Goal: Task Accomplishment & Management: Complete application form

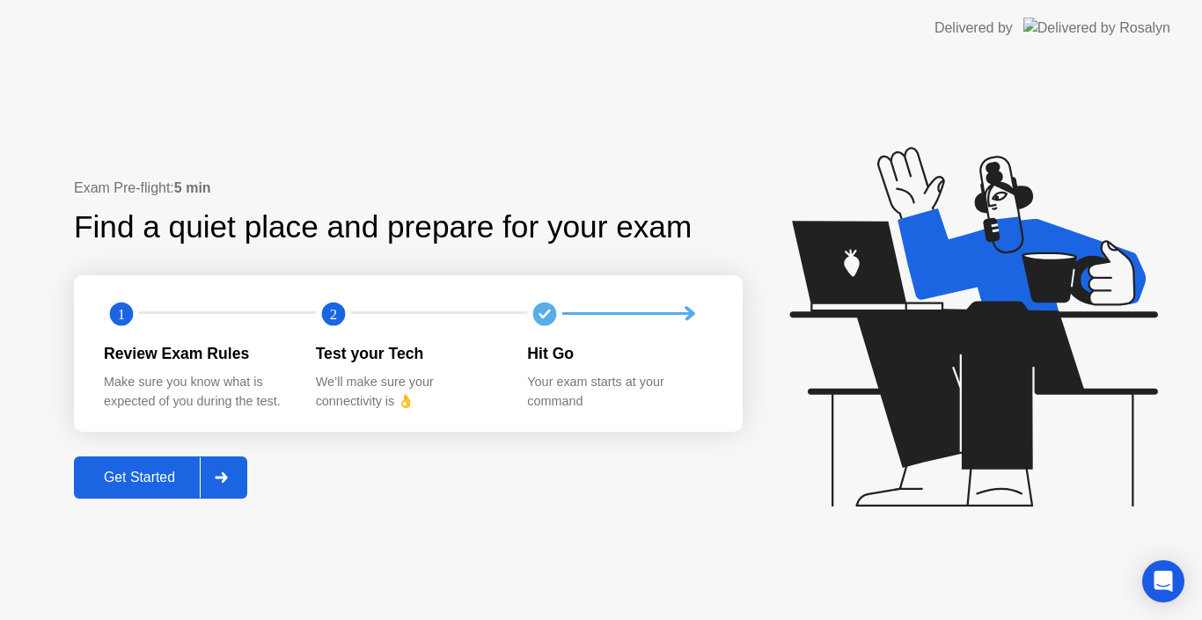
click at [233, 479] on div at bounding box center [221, 477] width 42 height 40
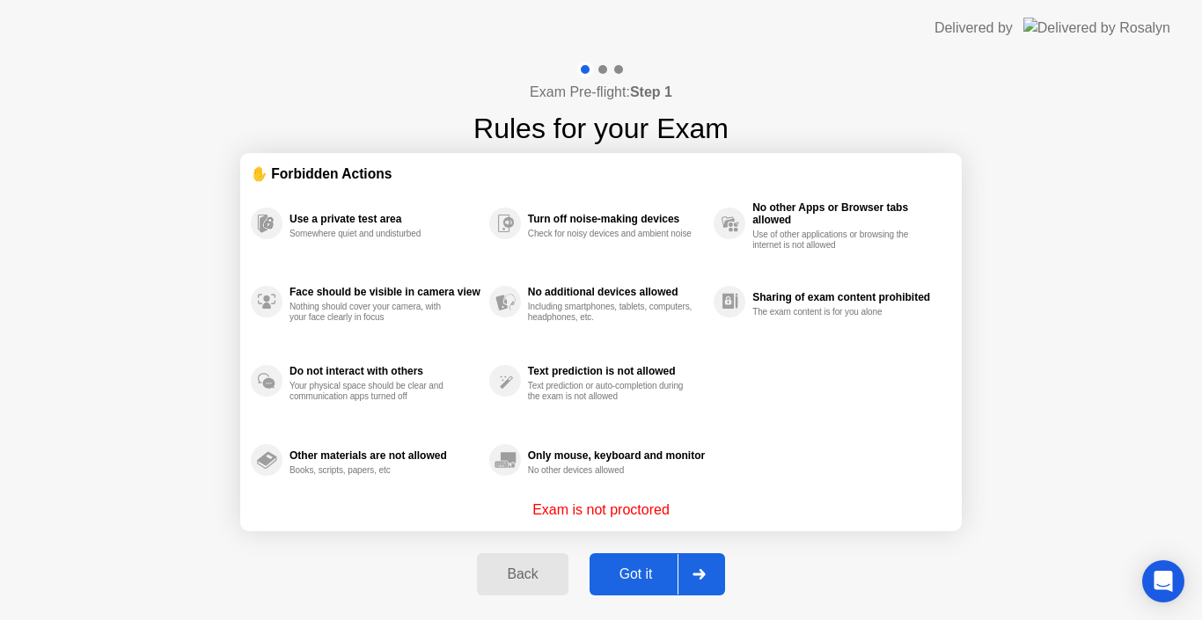
click at [650, 566] on div "Got it" at bounding box center [636, 574] width 83 height 16
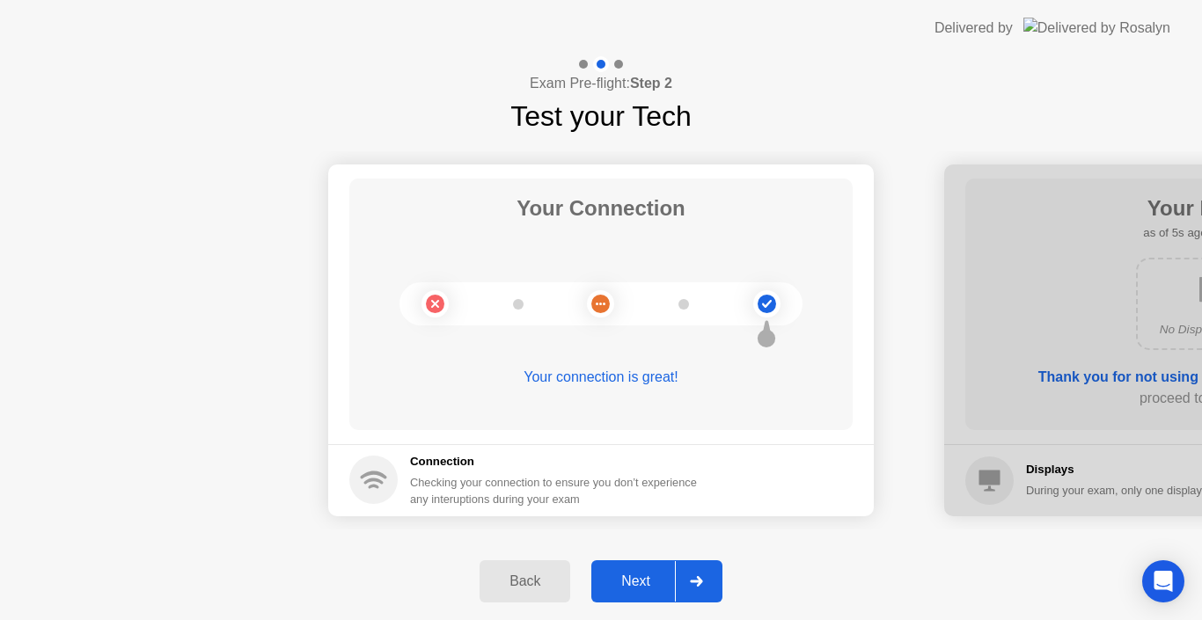
click at [703, 578] on icon at bounding box center [696, 581] width 13 height 11
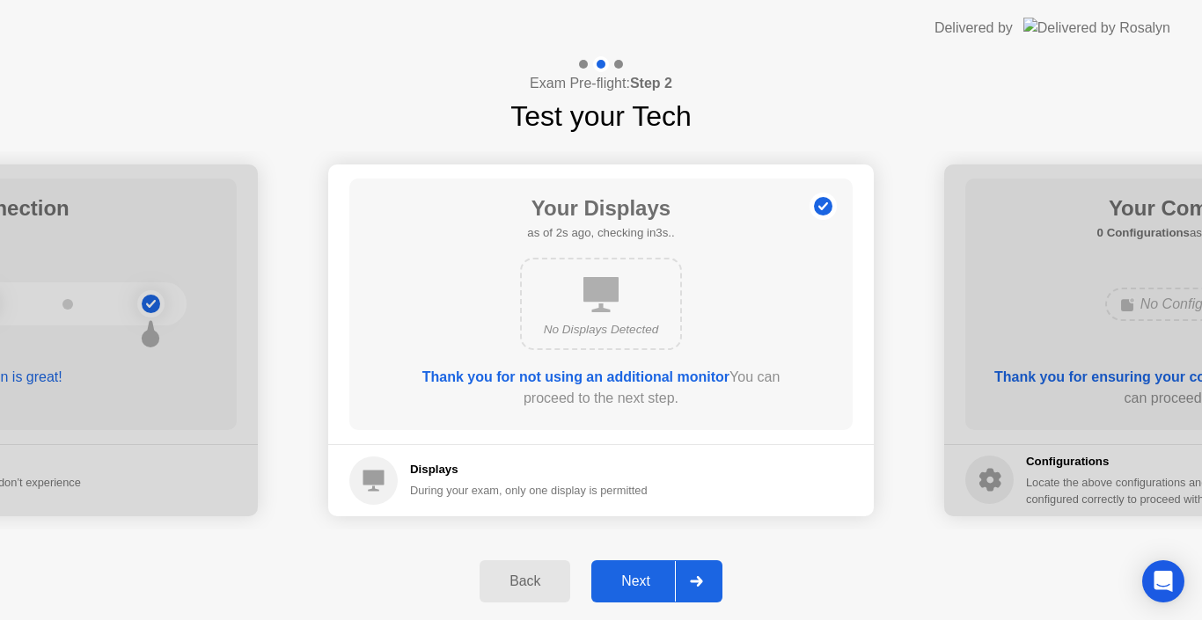
click at [697, 572] on div at bounding box center [696, 581] width 42 height 40
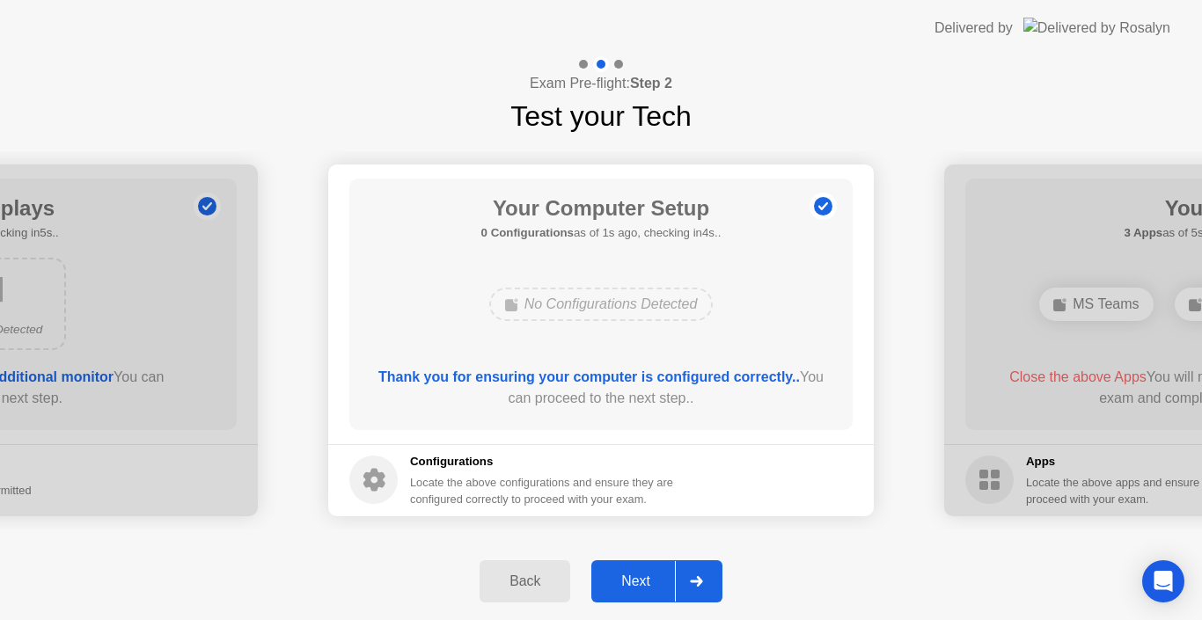
click at [697, 572] on div at bounding box center [696, 581] width 42 height 40
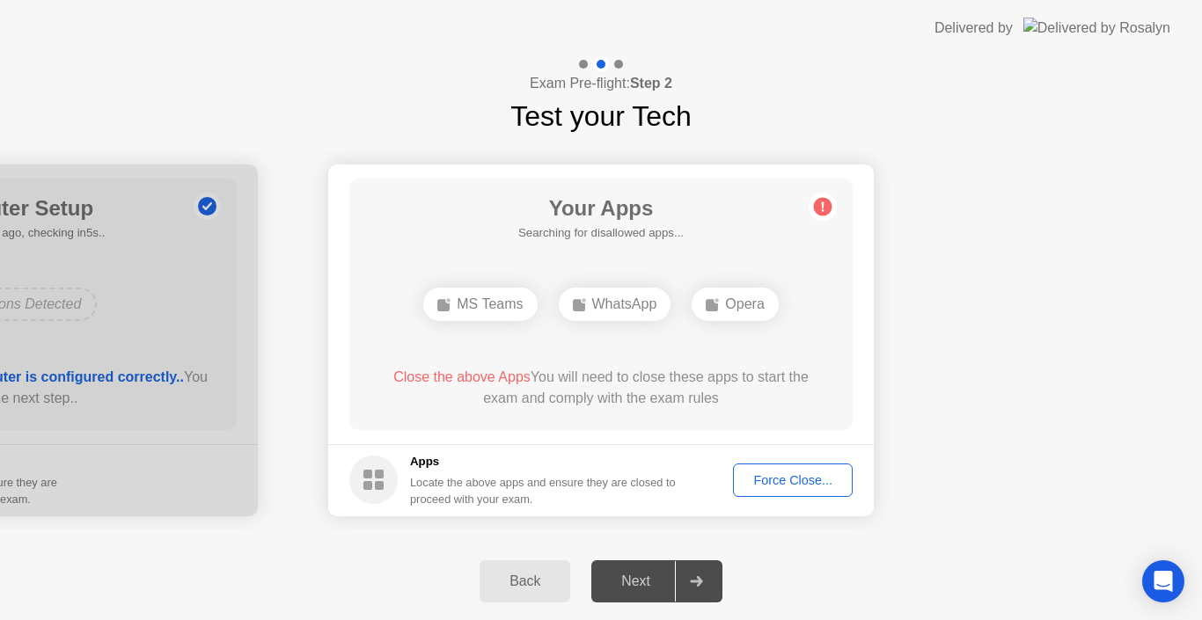
click at [740, 475] on div "Force Close..." at bounding box center [792, 480] width 107 height 14
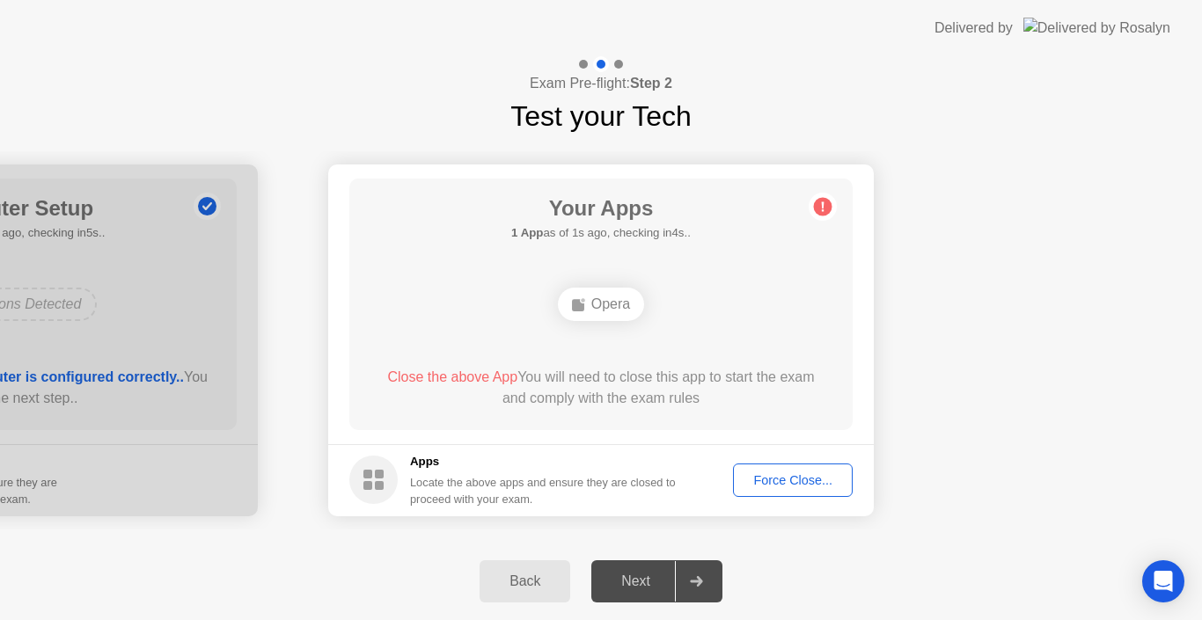
click at [791, 483] on div "Force Close..." at bounding box center [792, 480] width 107 height 14
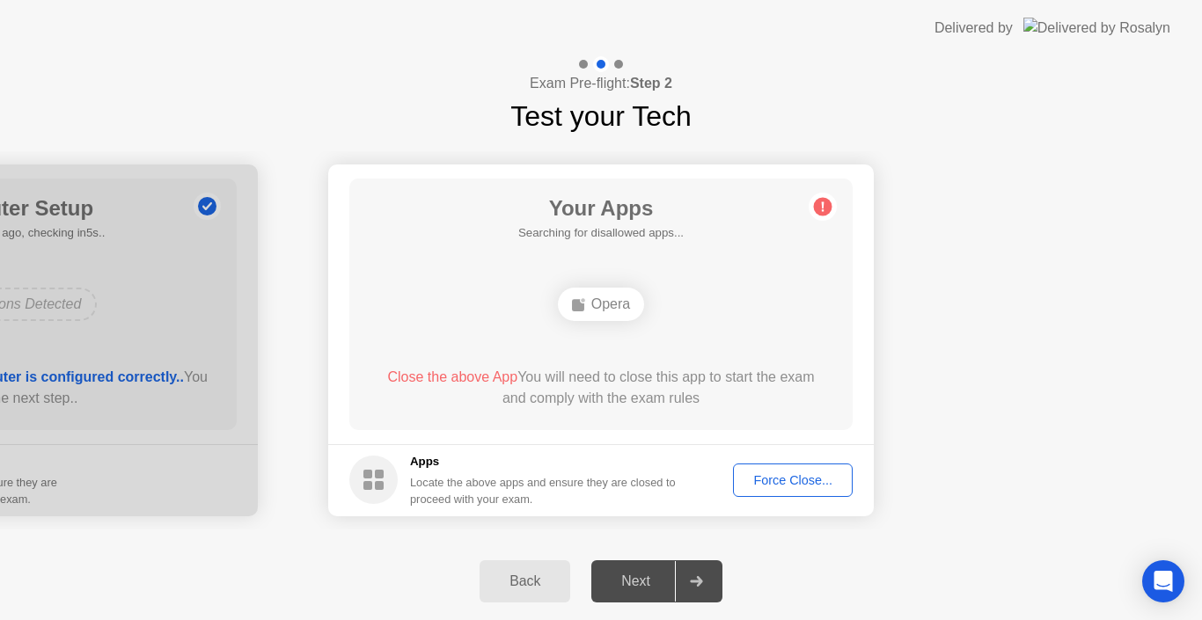
click at [745, 477] on div "Force Close..." at bounding box center [792, 480] width 107 height 14
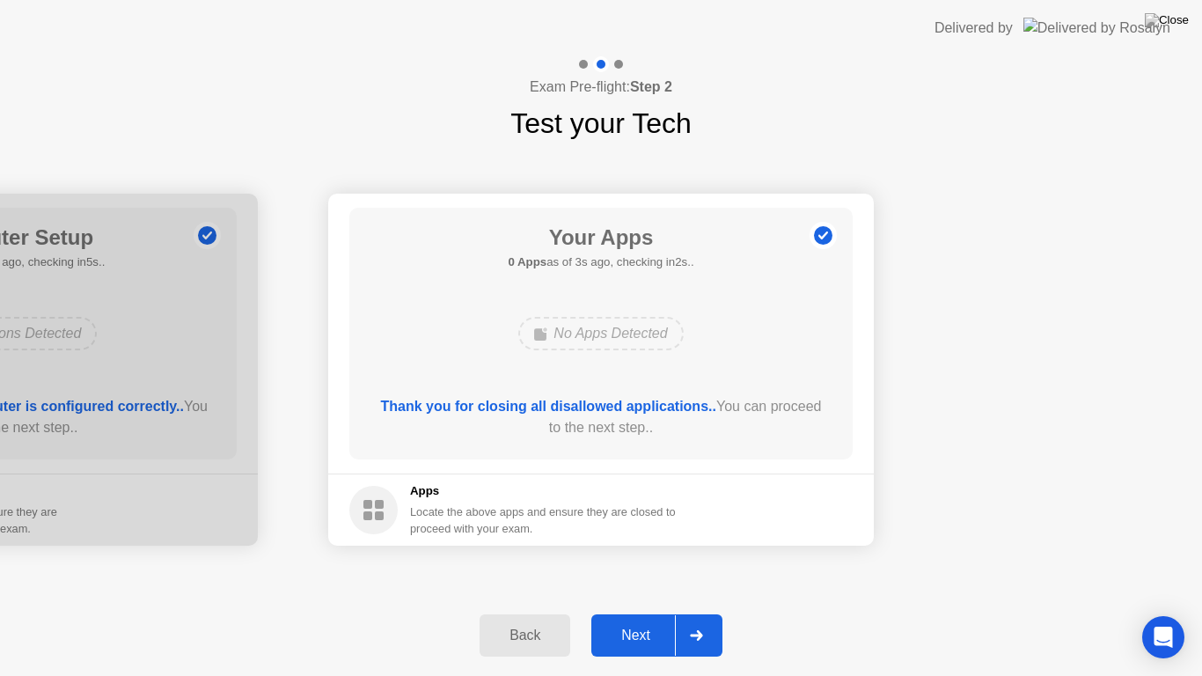
click at [706, 618] on div at bounding box center [696, 635] width 42 height 40
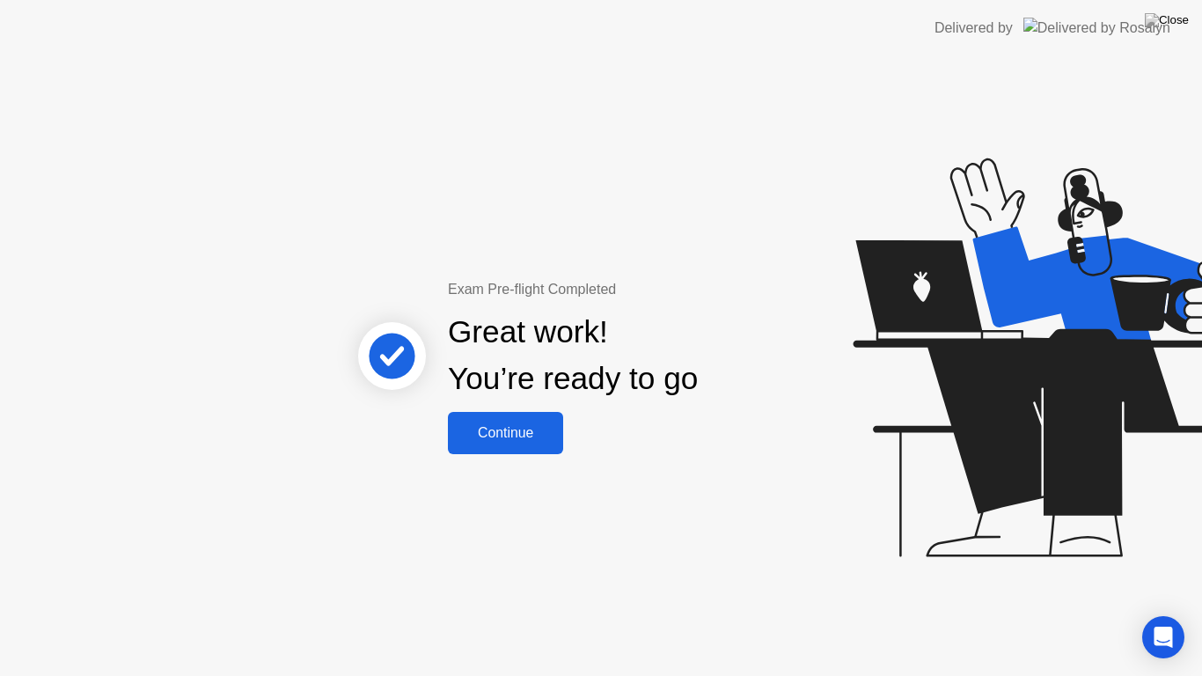
click at [506, 432] on div "Continue" at bounding box center [505, 433] width 105 height 16
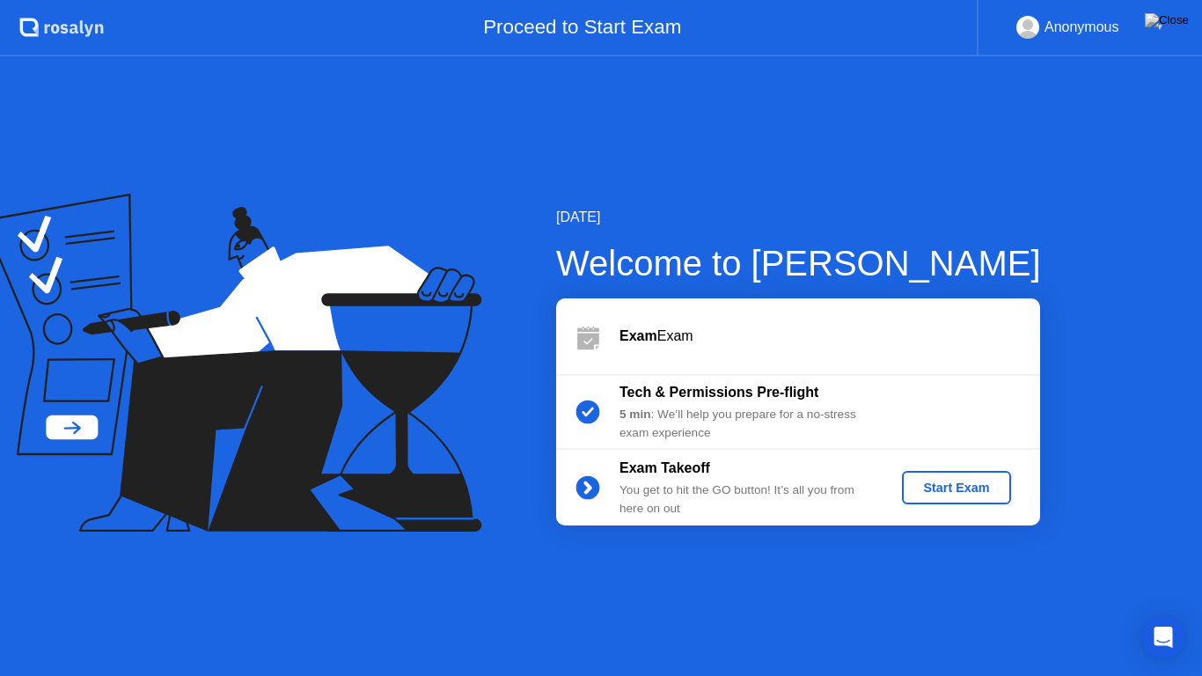
click at [968, 483] on div "Start Exam" at bounding box center [956, 487] width 94 height 14
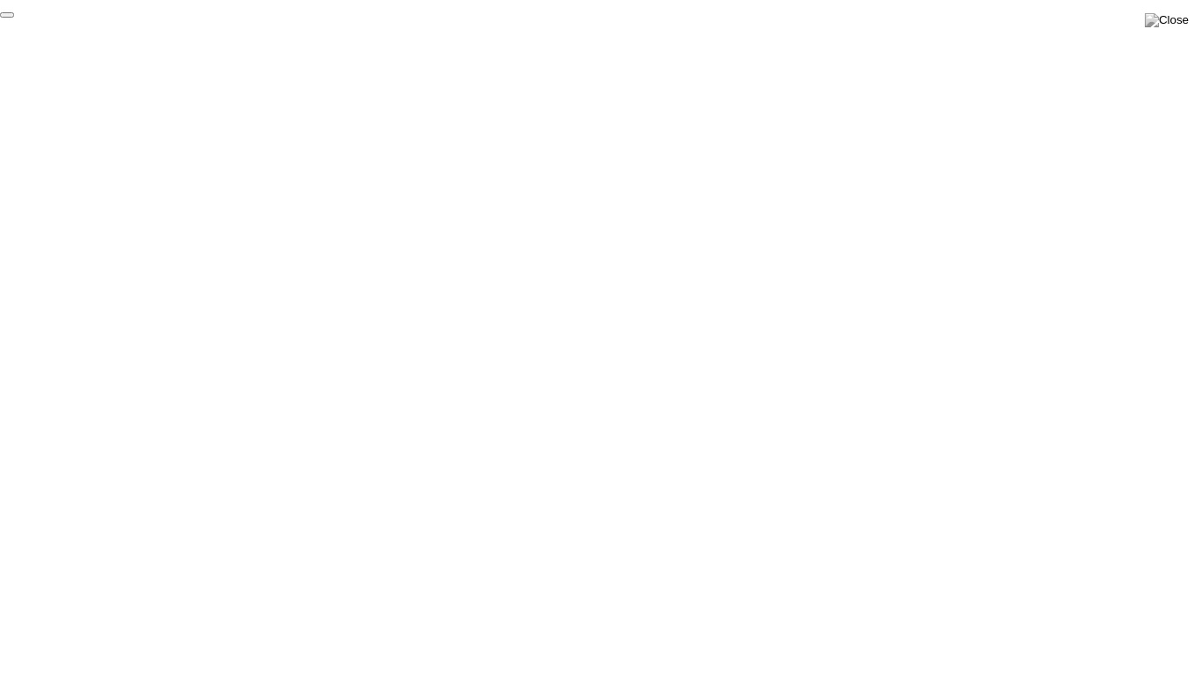
click div "End Proctoring Session"
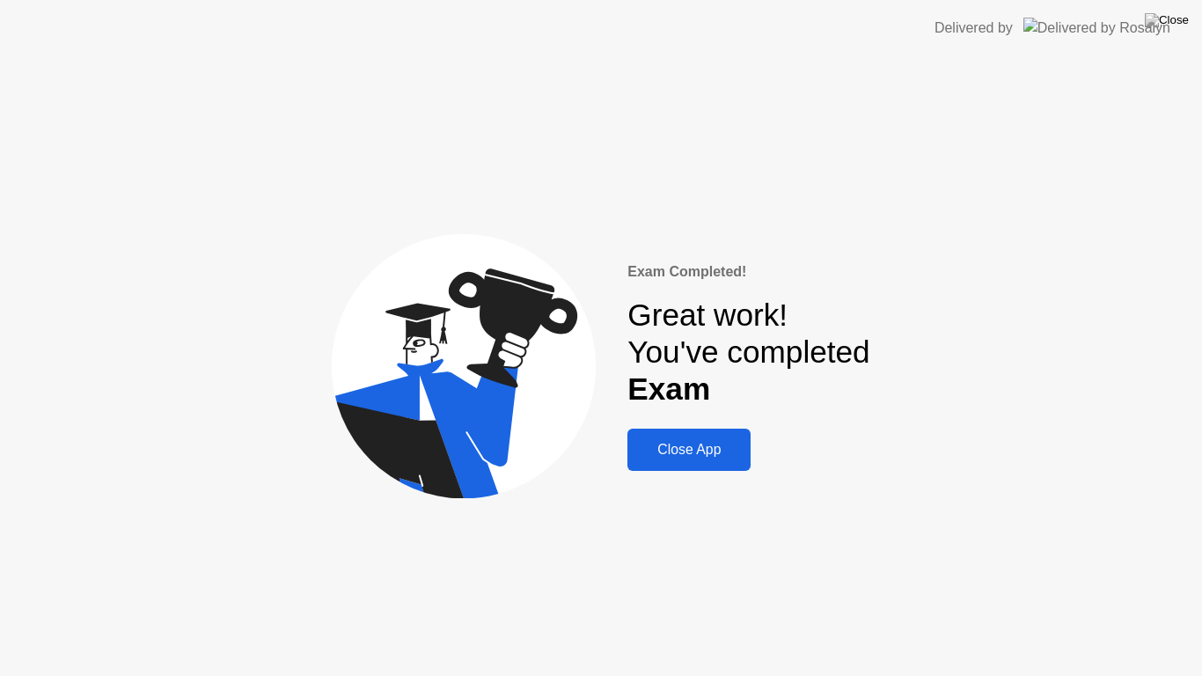
click at [712, 457] on div "Close App" at bounding box center [688, 450] width 113 height 16
